Goal: Task Accomplishment & Management: Use online tool/utility

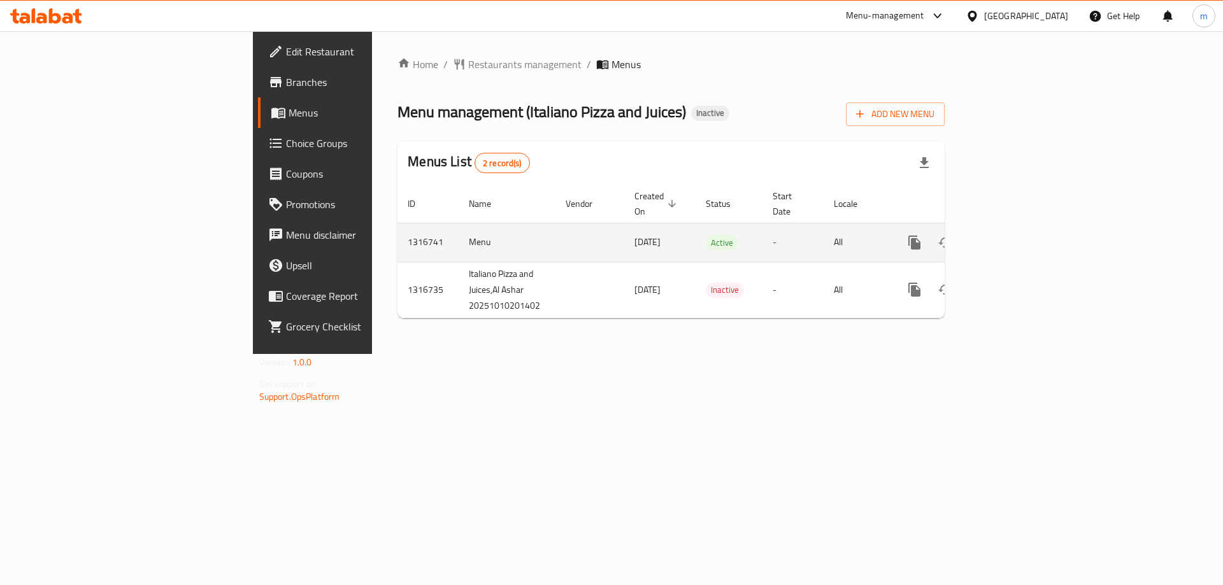
click at [1014, 235] on icon "enhanced table" at bounding box center [1006, 242] width 15 height 15
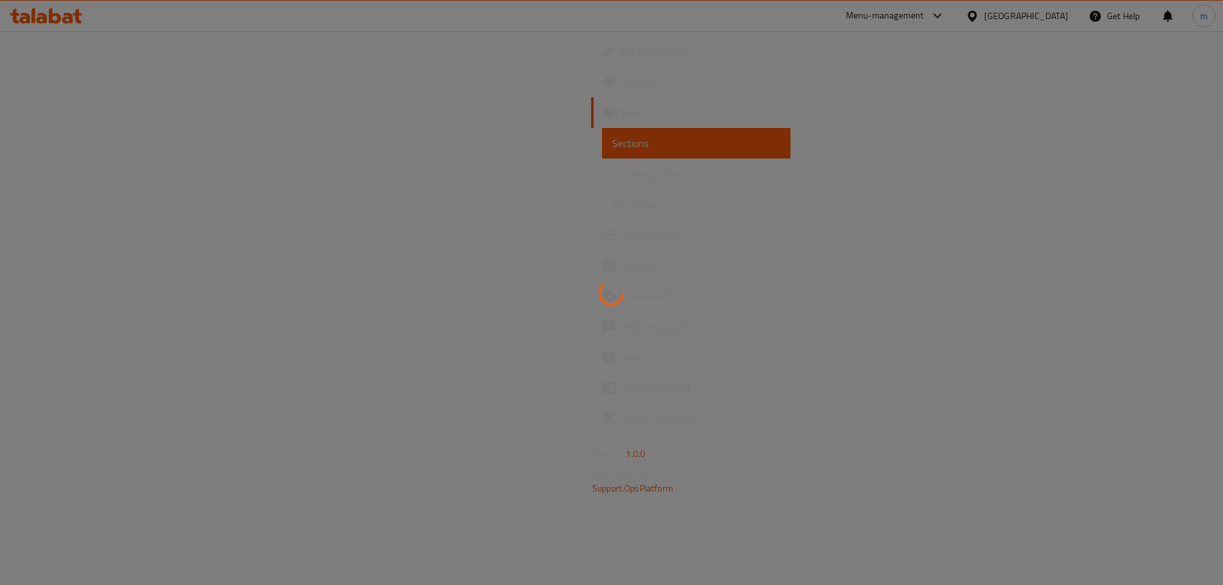
click at [96, 181] on div at bounding box center [611, 292] width 1223 height 585
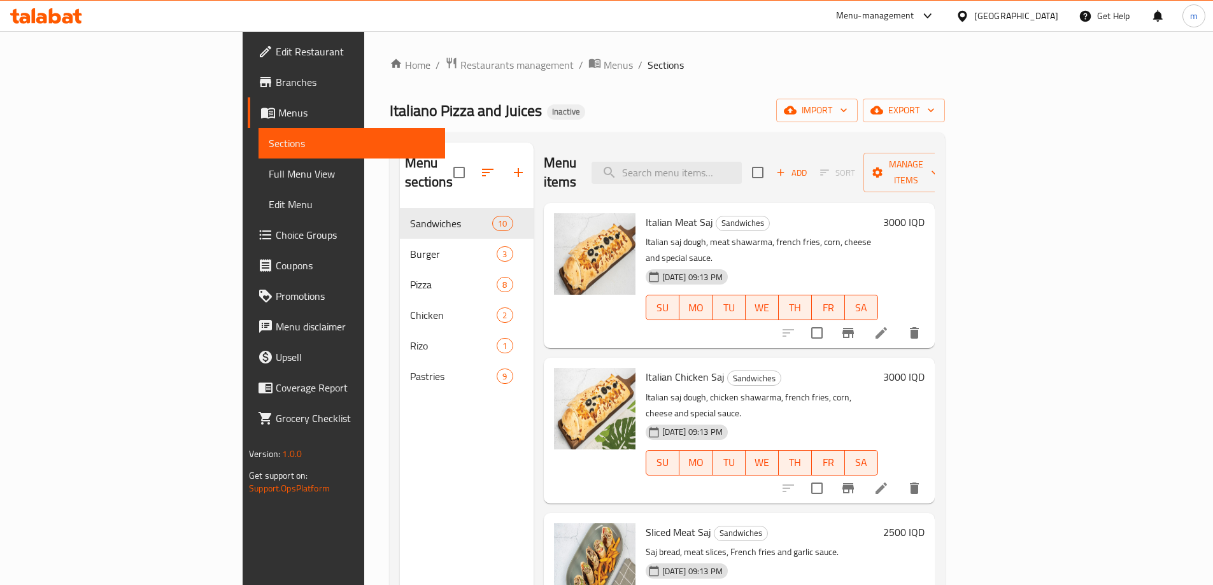
click at [269, 178] on span "Full Menu View" at bounding box center [352, 173] width 166 height 15
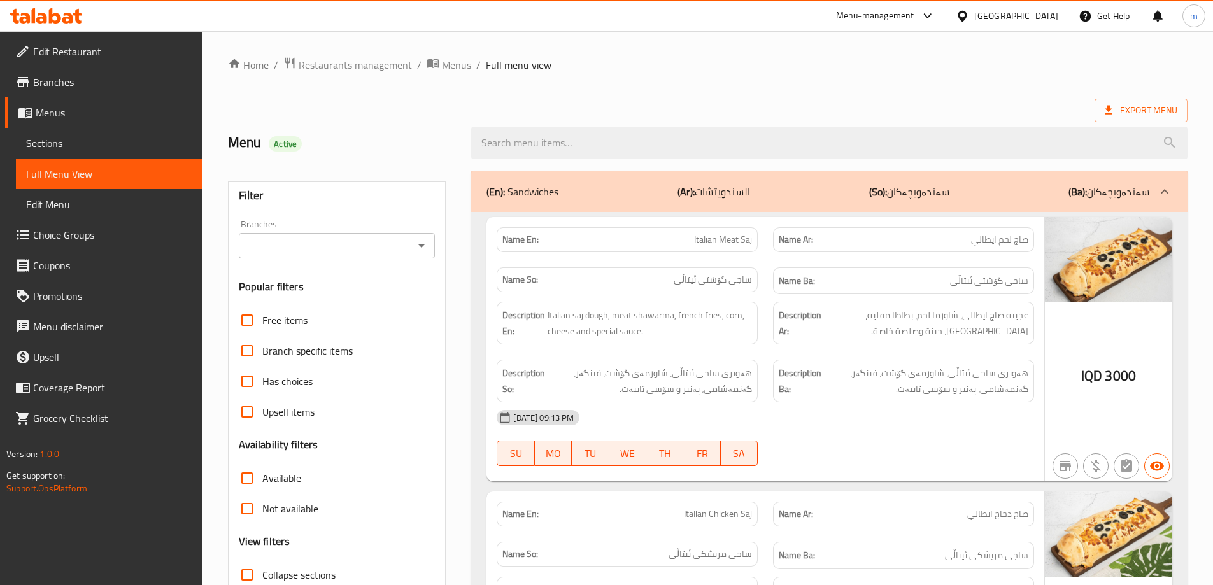
click at [424, 240] on icon "Open" at bounding box center [421, 245] width 15 height 15
click at [418, 243] on icon "Open" at bounding box center [421, 245] width 15 height 15
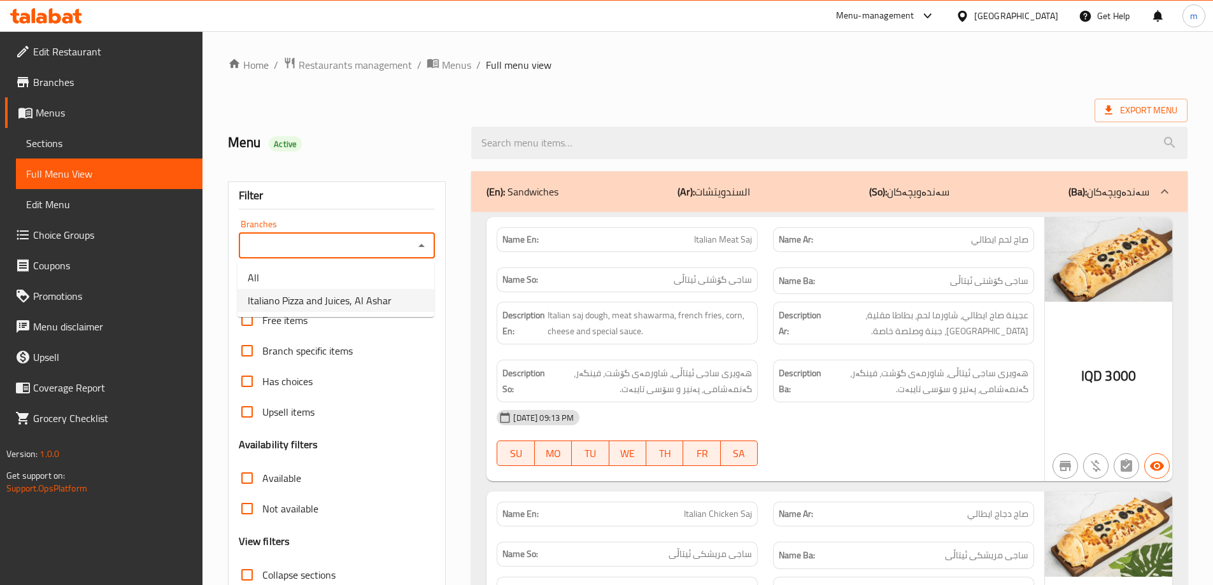
click at [370, 299] on span "Italiano Pizza and Juices, Al Ashar" at bounding box center [320, 300] width 144 height 15
type input "Italiano Pizza and Juices, Al Ashar"
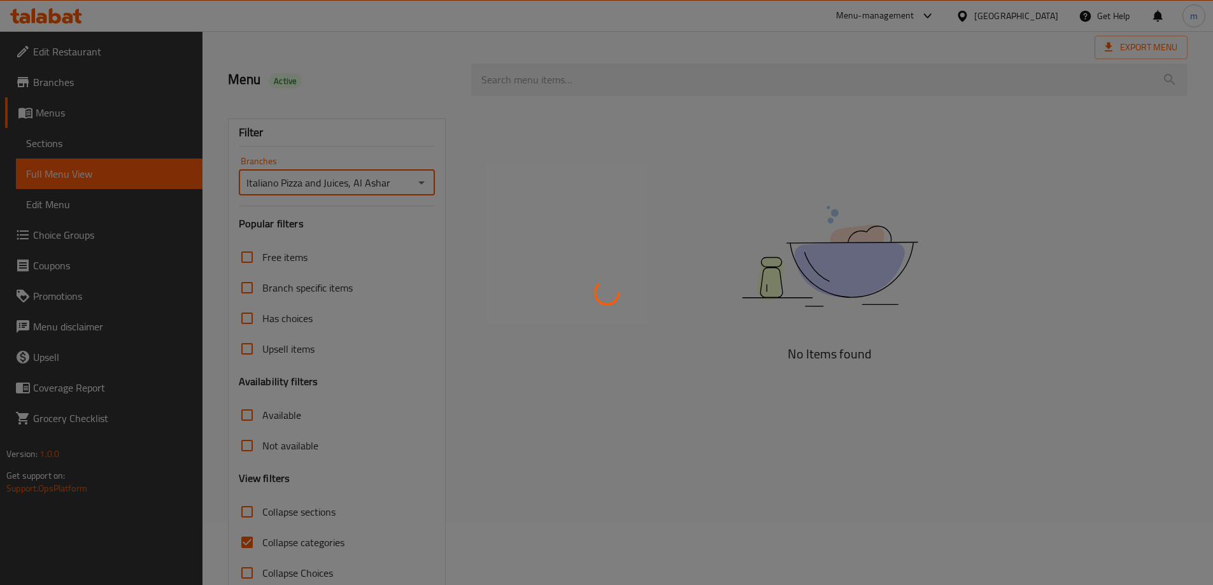
scroll to position [92, 0]
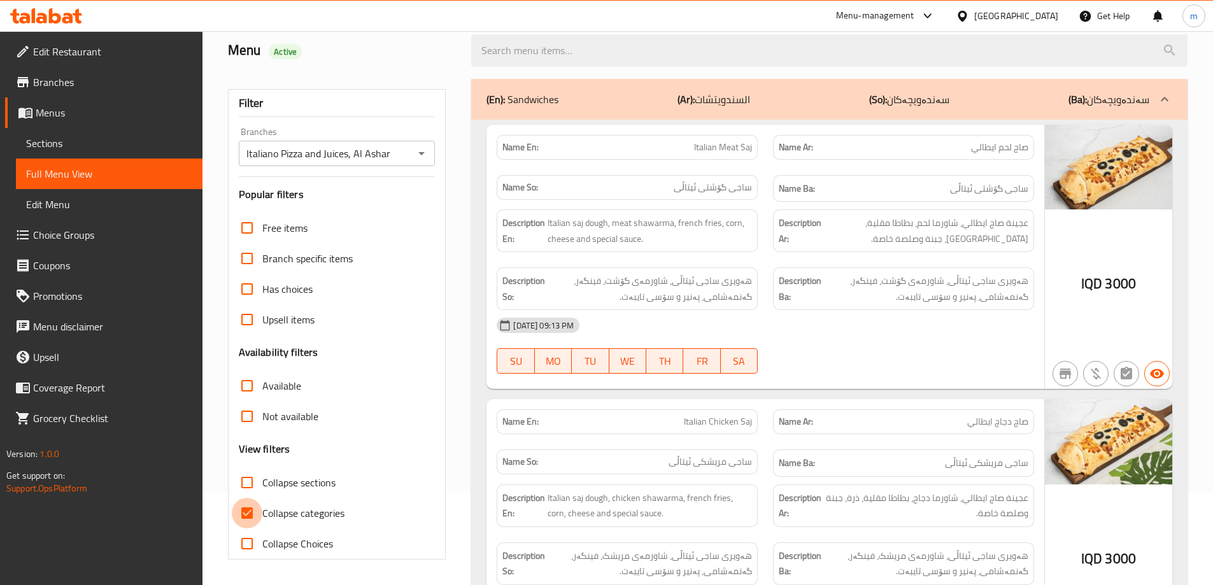
click at [251, 512] on input "Collapse categories" at bounding box center [247, 513] width 31 height 31
checkbox input "false"
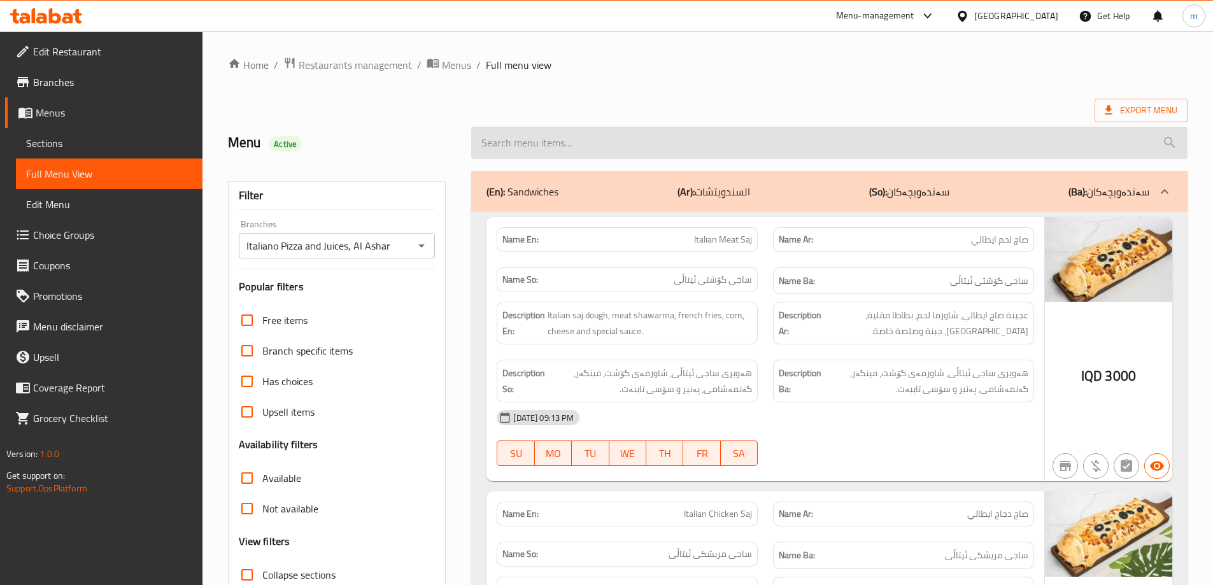
click at [540, 144] on input "search" at bounding box center [829, 143] width 716 height 32
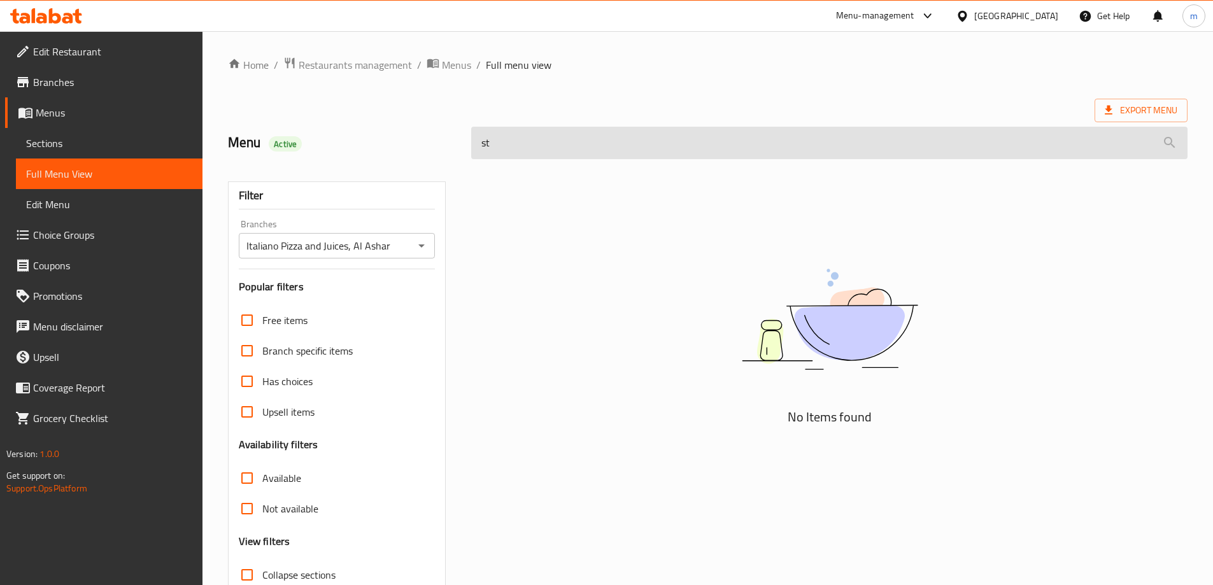
type input "s"
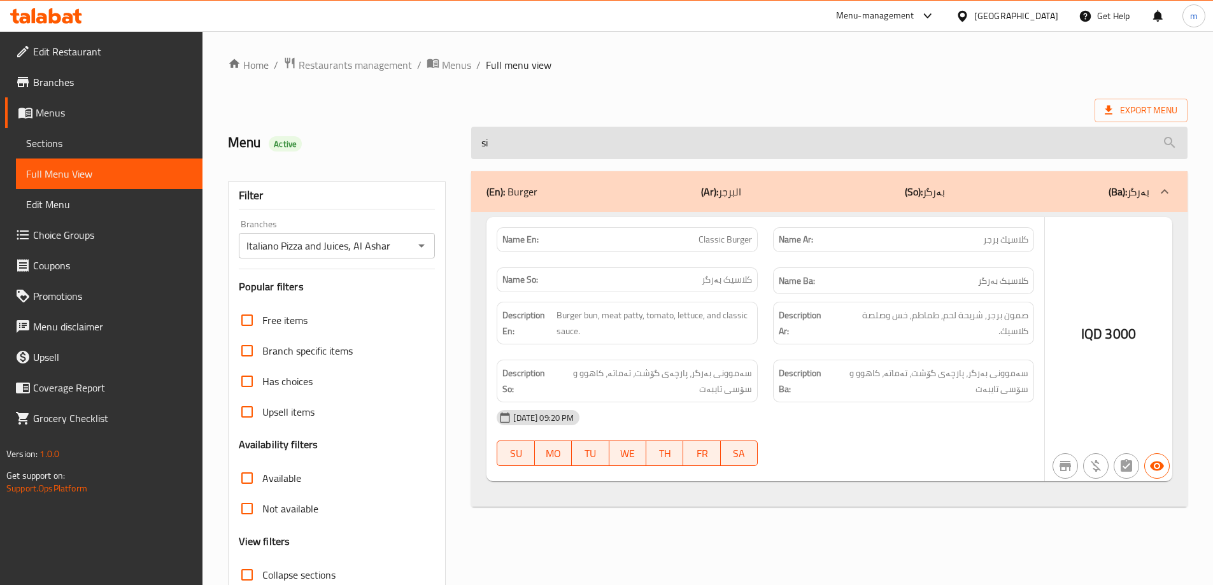
type input "s"
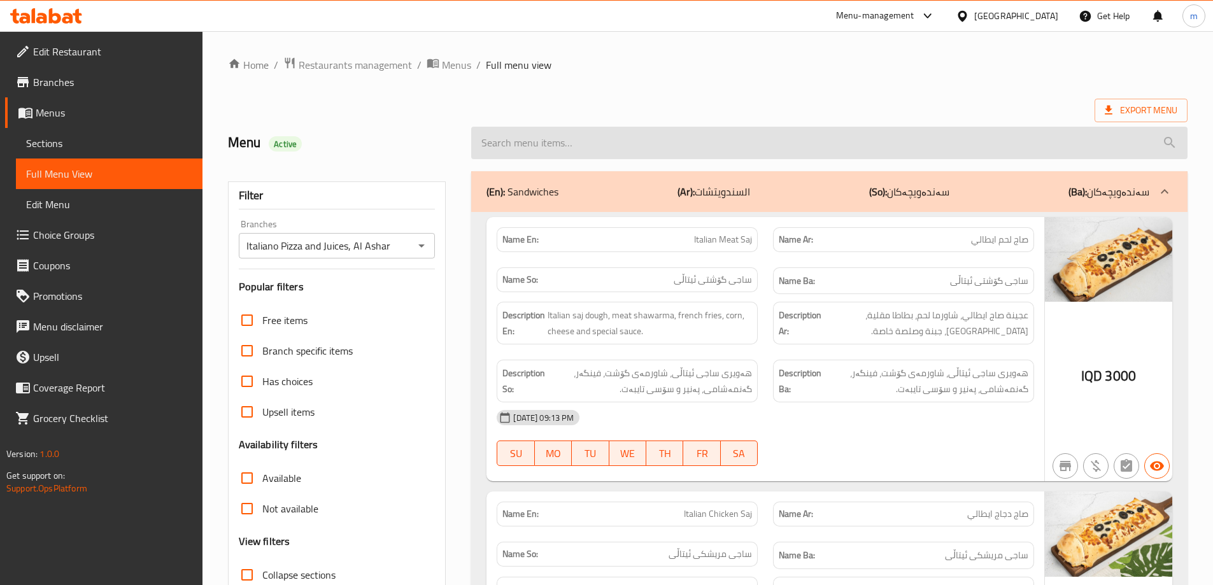
paste input "Crispy Sandwich"
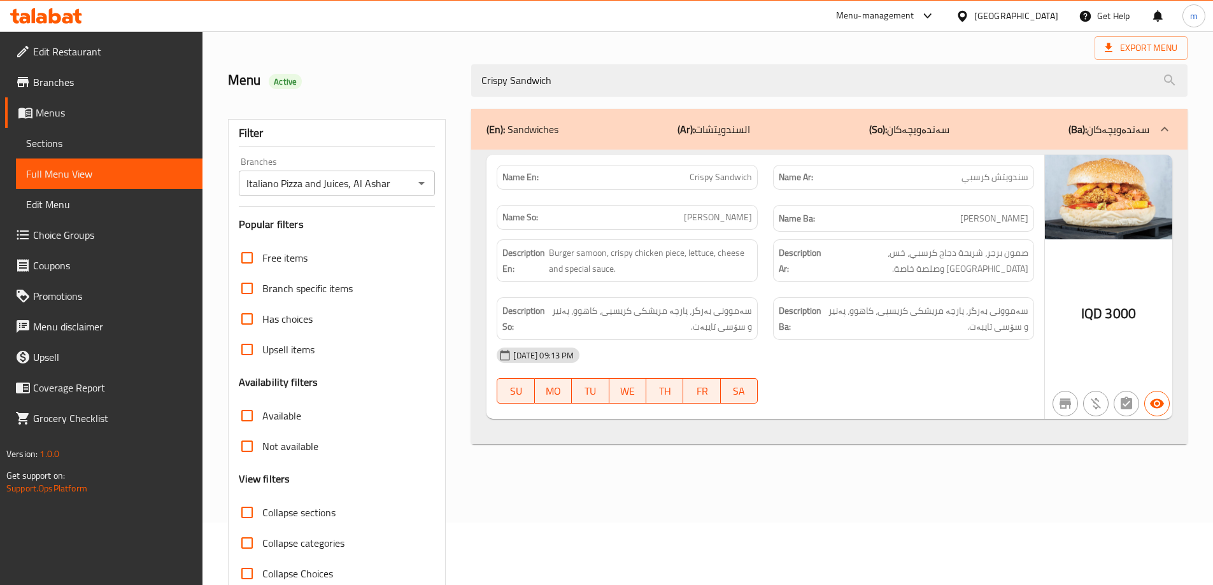
scroll to position [92, 0]
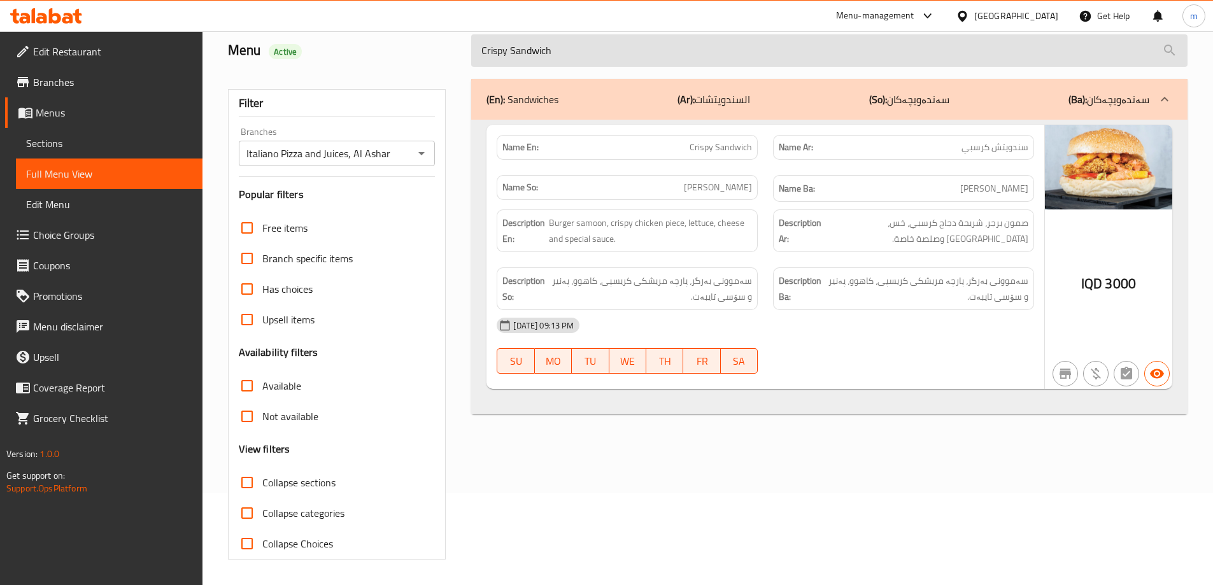
click at [550, 48] on input "Crispy Sandwich" at bounding box center [829, 50] width 716 height 32
paste input "Zinger"
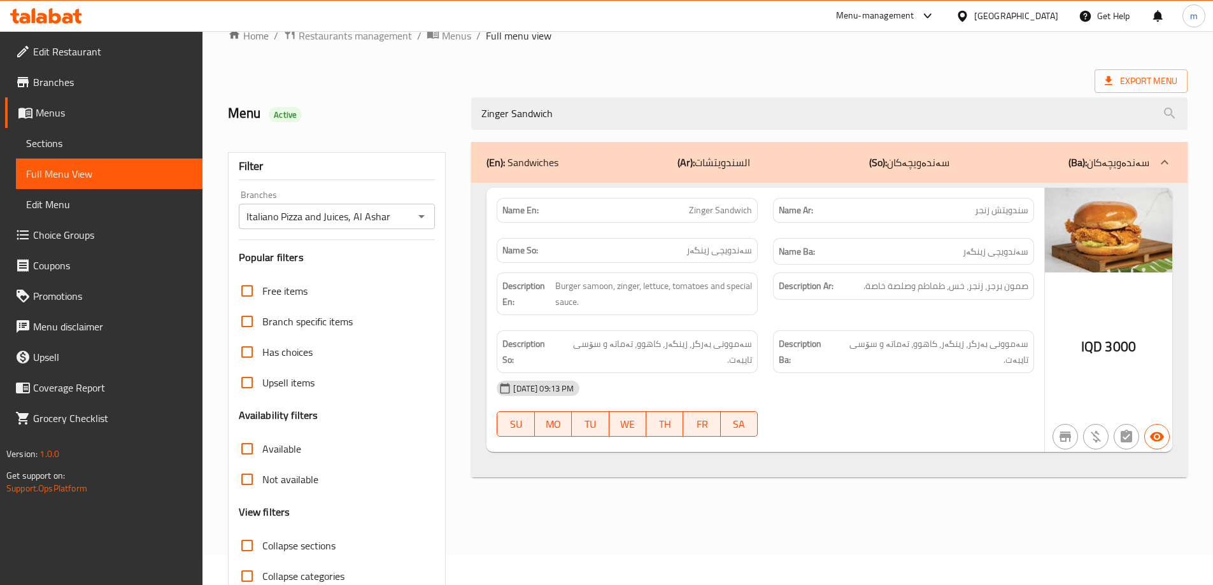
scroll to position [0, 0]
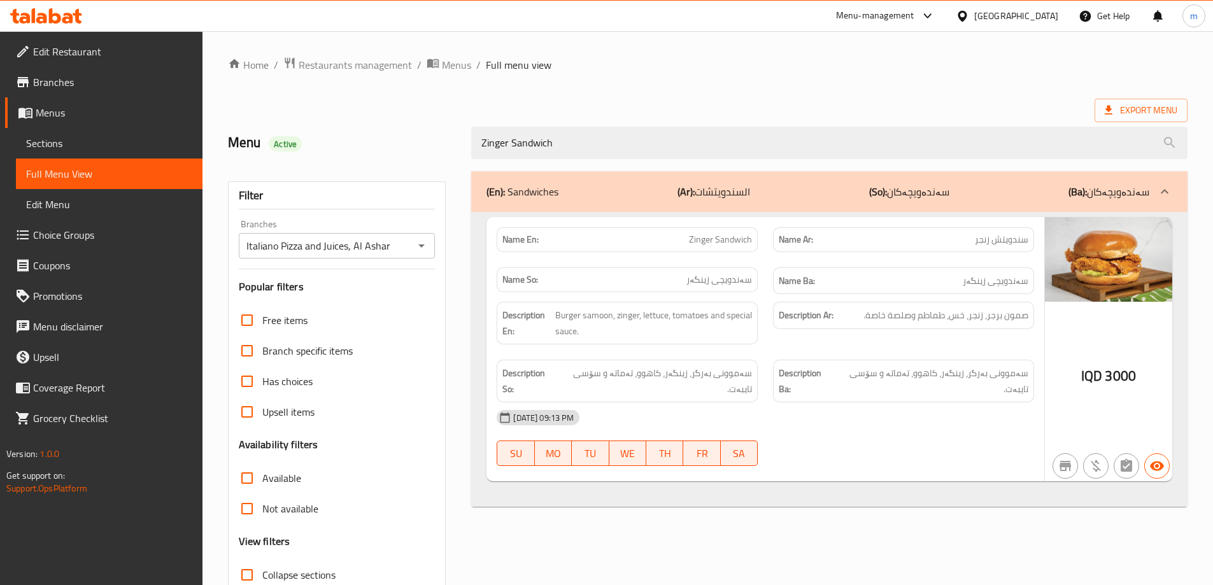
click at [574, 124] on div "Zinger Sandwich" at bounding box center [830, 143] width 732 height 48
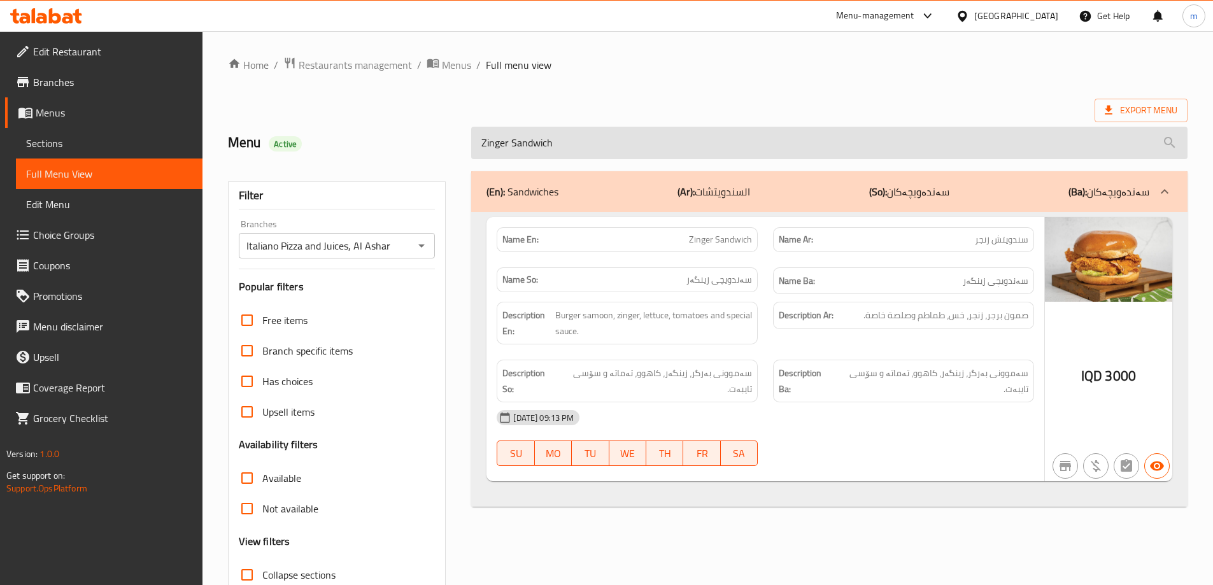
click at [574, 127] on input "Zinger Sandwich" at bounding box center [829, 143] width 716 height 32
click at [576, 140] on input "Zinger Sandwich" at bounding box center [829, 143] width 716 height 32
paste input "Lahm Bi Ajin"
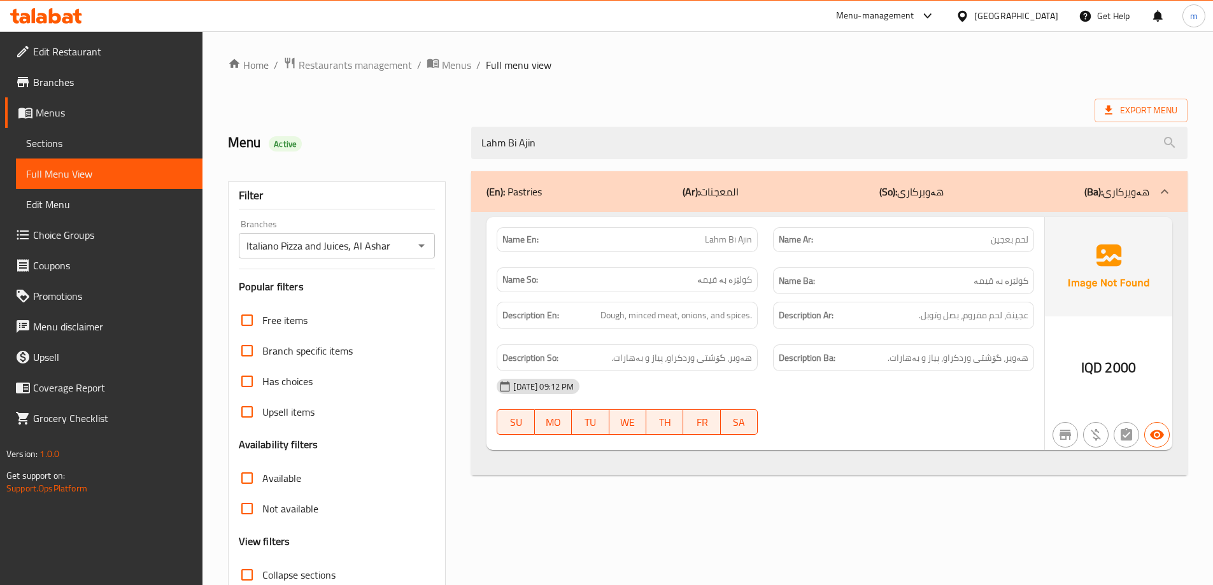
type input "Lahm Bi Ajin"
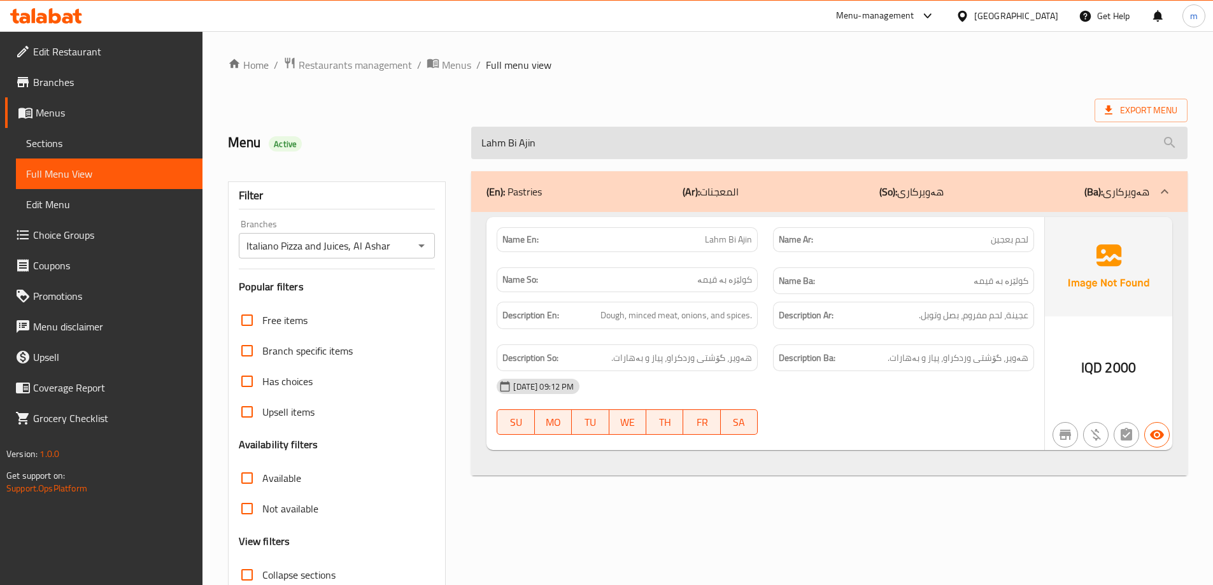
click at [545, 144] on input "Lahm Bi Ajin" at bounding box center [829, 143] width 716 height 32
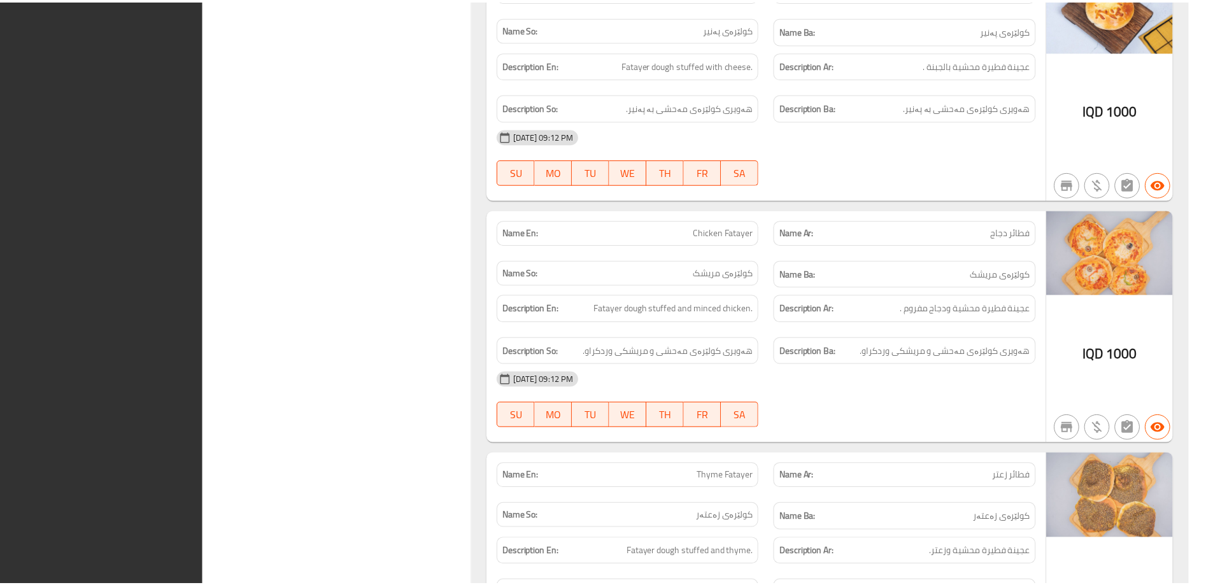
scroll to position [10882, 0]
